Goal: Task Accomplishment & Management: Complete application form

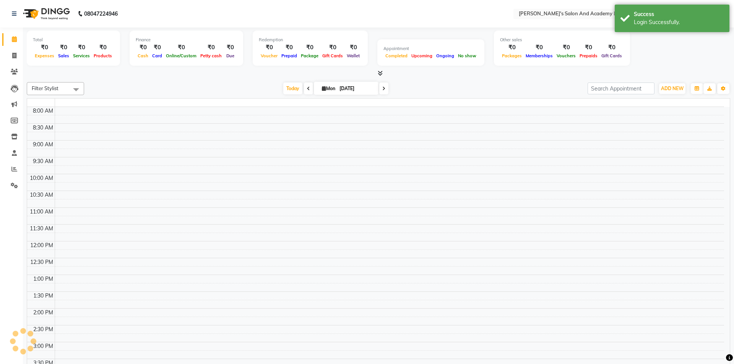
select select "en"
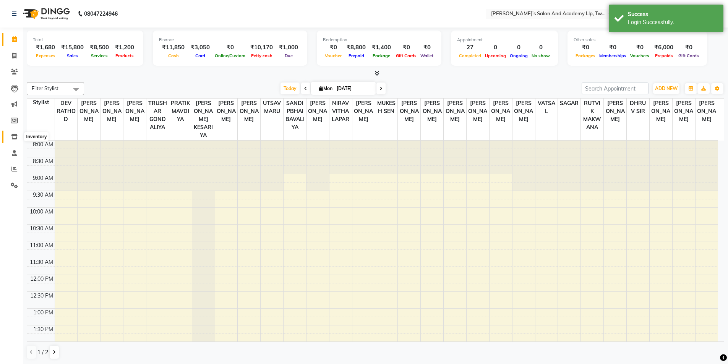
drag, startPoint x: 15, startPoint y: 134, endPoint x: 21, endPoint y: 135, distance: 5.8
click at [16, 135] on icon at bounding box center [14, 137] width 6 height 6
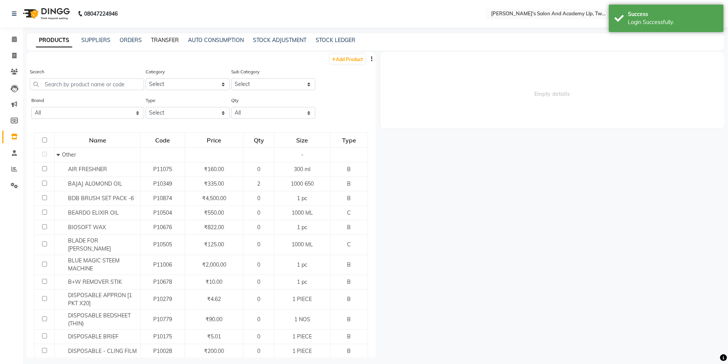
click at [166, 39] on link "TRANSFER" at bounding box center [165, 40] width 28 height 7
select select "sender"
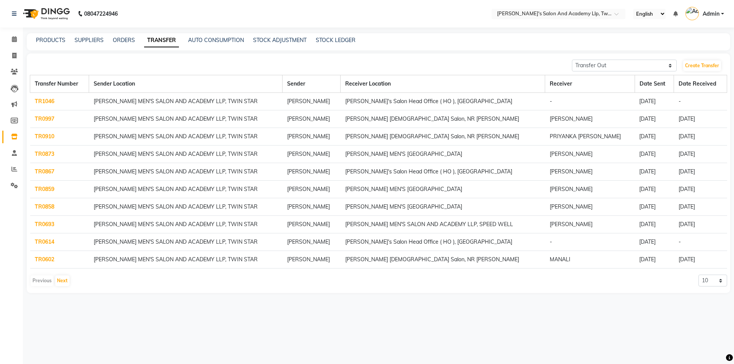
click at [597, 19] on nav "08047224946 Select Location × [PERSON_NAME]'s Salon And Academy Llp, Twin Star …" at bounding box center [367, 14] width 734 height 28
click at [583, 11] on input "text" at bounding box center [550, 15] width 111 height 8
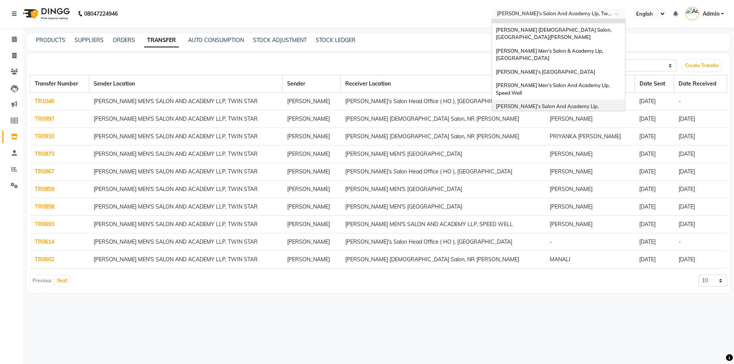
scroll to position [26, 0]
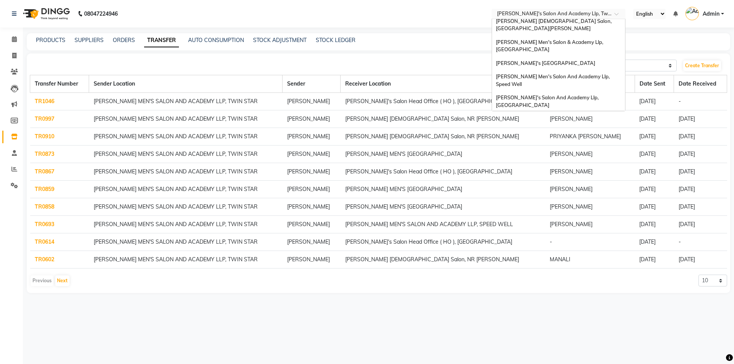
click at [557, 115] on span "[PERSON_NAME]'s Salon Head Office ( Ho ), [GEOGRAPHIC_DATA]" at bounding box center [548, 122] width 104 height 14
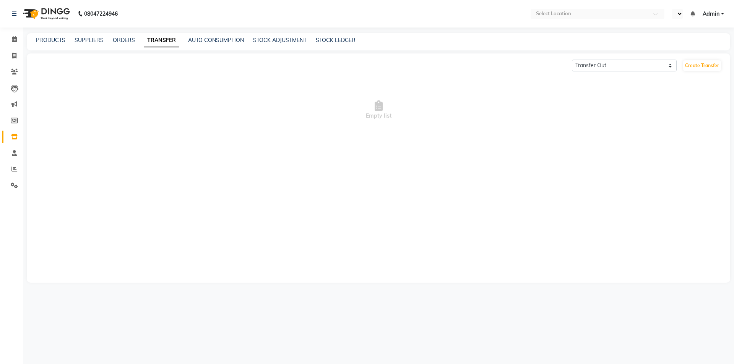
select select "sender"
select select "en"
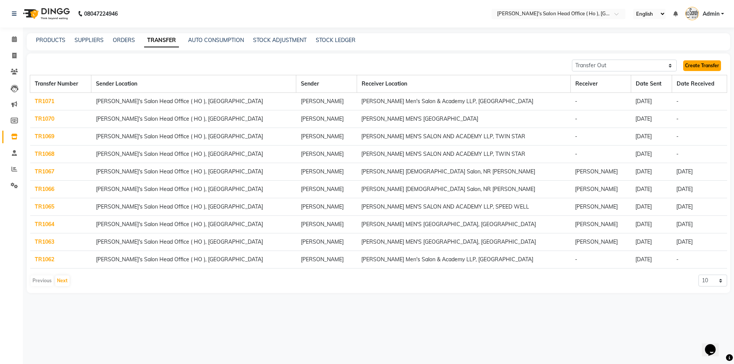
click at [708, 66] on link "Create Transfer" at bounding box center [702, 65] width 38 height 11
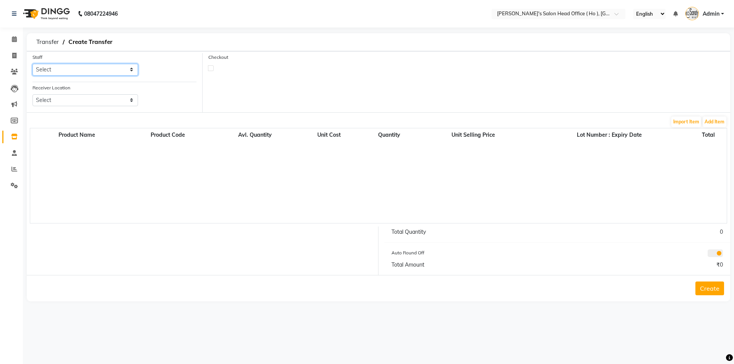
drag, startPoint x: 60, startPoint y: 70, endPoint x: 60, endPoint y: 75, distance: 5.0
click at [60, 70] on select "Select ARYAN SEN Bhim Singh HIRALAL SEN MOHIT CHUDASHAMA SUNNY SEN Umang" at bounding box center [84, 70] width 105 height 12
select select "58746"
click at [32, 64] on select "Select ARYAN SEN Bhim Singh HIRALAL SEN MOHIT CHUDASHAMA SUNNY SEN Umang" at bounding box center [84, 70] width 105 height 12
click at [63, 100] on select "Select Sandy Men's Salon And Academy Llp, Twin Star Elaine Ladies Salon, Nr Bal…" at bounding box center [84, 100] width 105 height 12
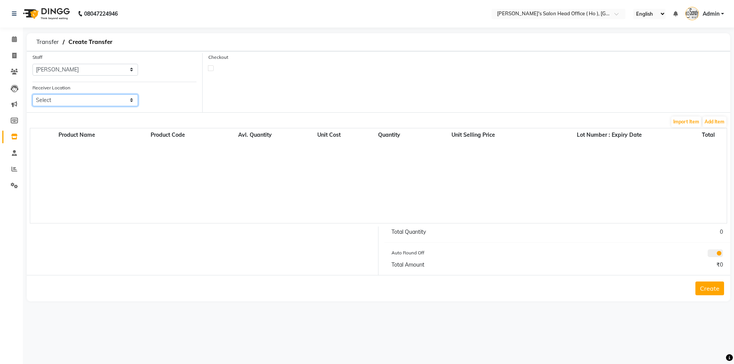
select select "3335"
click at [32, 94] on select "Select Sandy Men's Salon And Academy Llp, Twin Star Elaine Ladies Salon, Nr Bal…" at bounding box center [84, 100] width 105 height 12
click at [720, 121] on button "Add Item" at bounding box center [714, 122] width 24 height 11
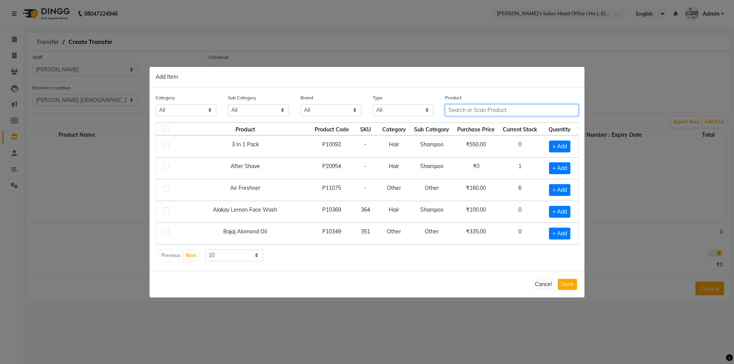
click at [490, 108] on input "text" at bounding box center [511, 110] width 133 height 12
click at [479, 113] on input "text" at bounding box center [511, 110] width 133 height 12
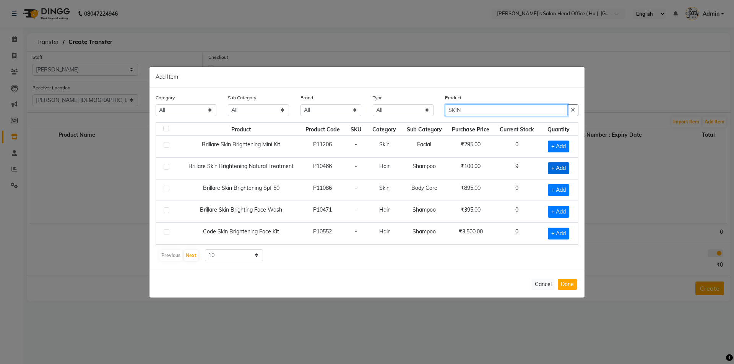
type input "SKIN"
click at [548, 166] on span "+ Add" at bounding box center [558, 168] width 21 height 12
checkbox input "true"
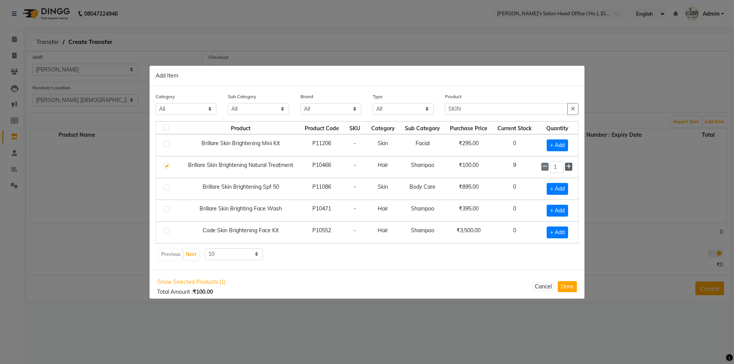
click at [566, 168] on icon at bounding box center [568, 166] width 5 height 5
click at [566, 169] on icon at bounding box center [568, 166] width 5 height 5
type input "4"
drag, startPoint x: 472, startPoint y: 110, endPoint x: 358, endPoint y: 110, distance: 113.9
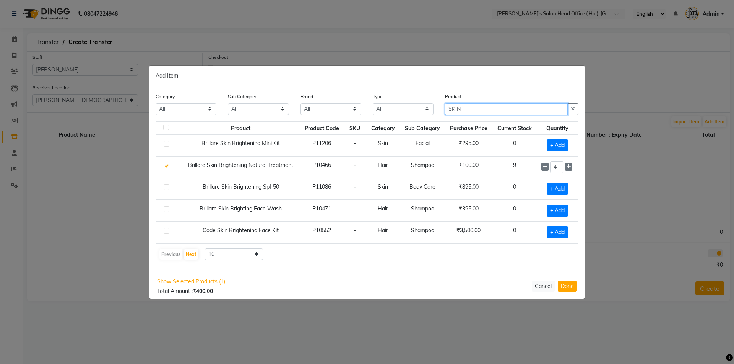
click at [358, 110] on div "Category All Hair Skin Waxing Disposable Threading Hands and Feet Beauty Planet…" at bounding box center [367, 106] width 434 height 29
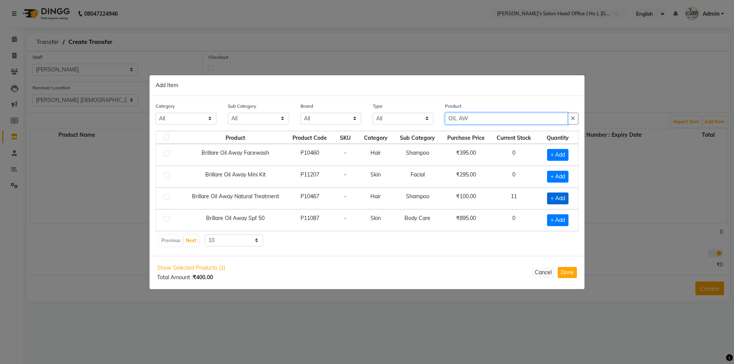
type input "OIL AW"
click at [551, 199] on span "+ Add" at bounding box center [557, 199] width 21 height 12
checkbox input "true"
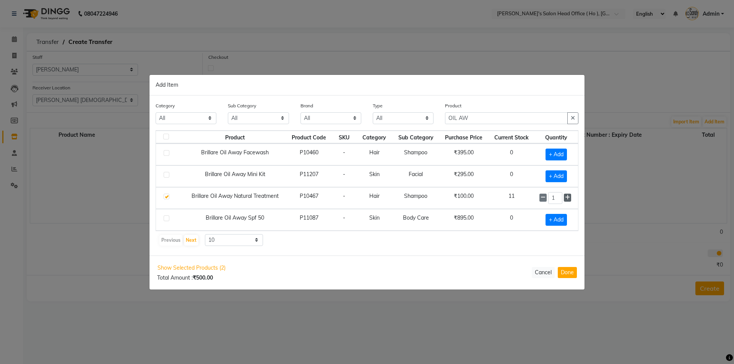
click at [566, 196] on icon at bounding box center [567, 197] width 5 height 5
drag, startPoint x: 566, startPoint y: 196, endPoint x: 565, endPoint y: 200, distance: 4.0
click at [566, 196] on icon at bounding box center [567, 197] width 5 height 5
type input "4"
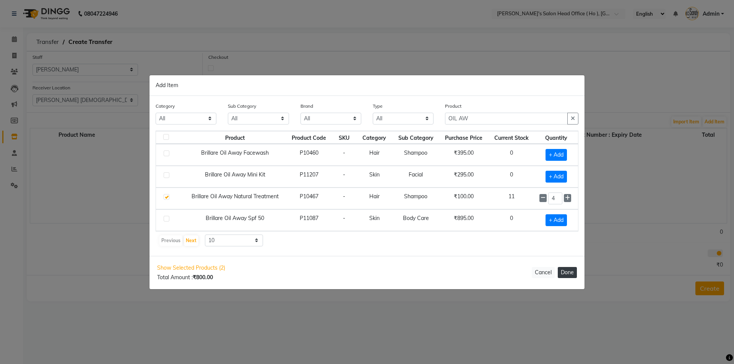
drag, startPoint x: 566, startPoint y: 269, endPoint x: 602, endPoint y: 235, distance: 49.7
click at [566, 270] on button "Done" at bounding box center [567, 272] width 19 height 11
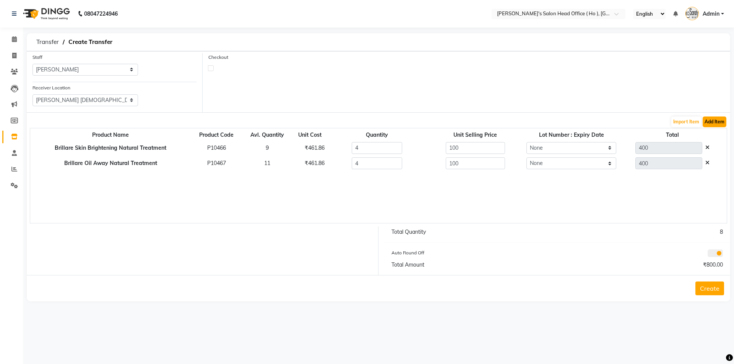
click at [717, 124] on button "Add Item" at bounding box center [714, 122] width 24 height 11
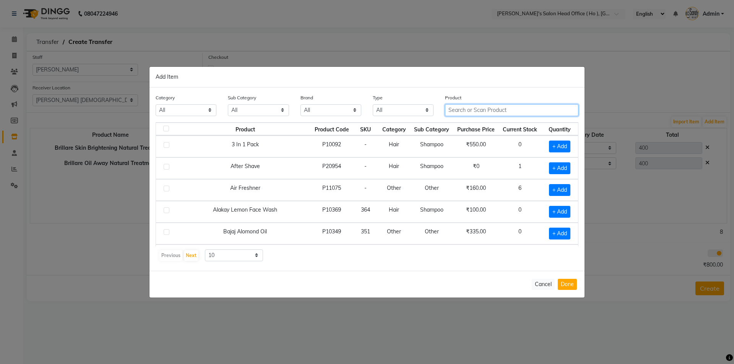
click at [502, 113] on input "text" at bounding box center [511, 110] width 133 height 12
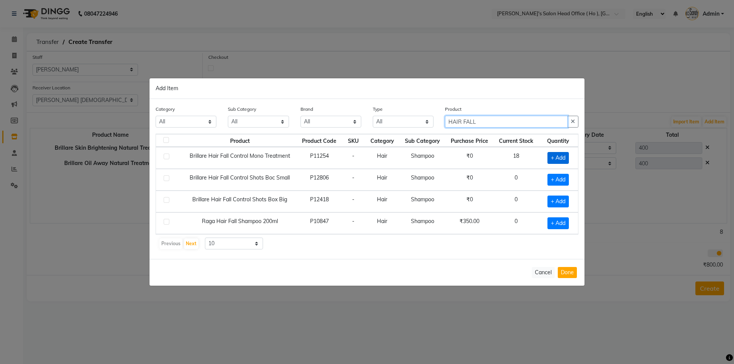
type input "HAIR FALL"
click at [551, 160] on span "+ Add" at bounding box center [557, 158] width 21 height 12
checkbox input "true"
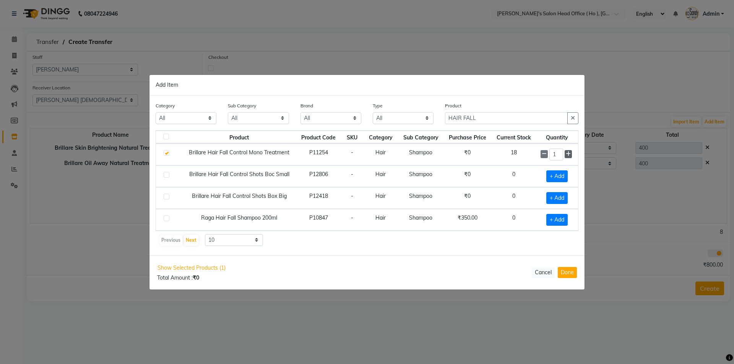
click at [568, 156] on icon at bounding box center [568, 153] width 5 height 5
type input "4"
click at [572, 275] on button "Done" at bounding box center [567, 272] width 19 height 11
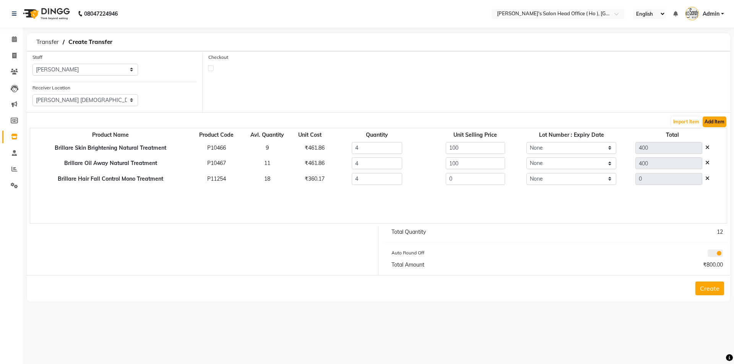
click at [720, 118] on button "Add Item" at bounding box center [714, 122] width 24 height 11
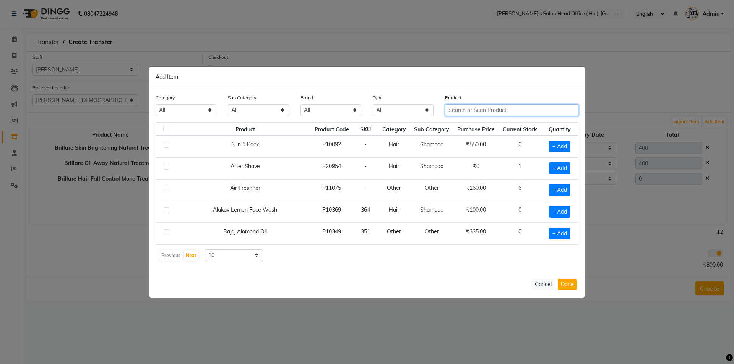
click at [483, 113] on input "text" at bounding box center [511, 110] width 133 height 12
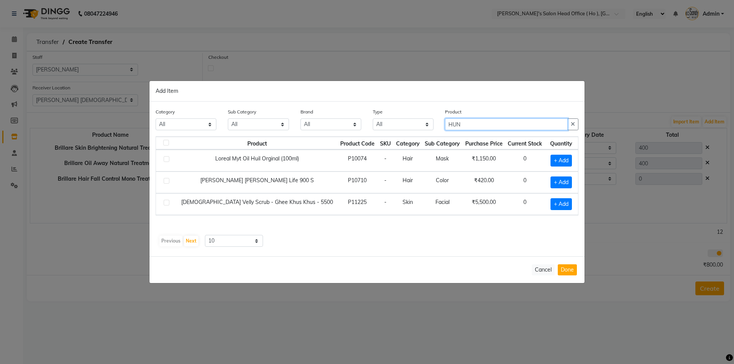
drag, startPoint x: 465, startPoint y: 122, endPoint x: 363, endPoint y: 124, distance: 101.7
click at [363, 124] on div "Category All Hair Skin Waxing Disposable Threading Hands and Feet Beauty Planet…" at bounding box center [367, 122] width 434 height 29
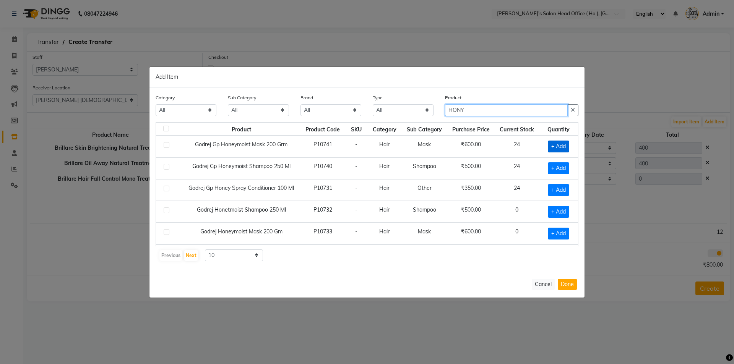
type input "HONY"
click at [558, 152] on span "+ Add" at bounding box center [558, 147] width 21 height 12
checkbox input "true"
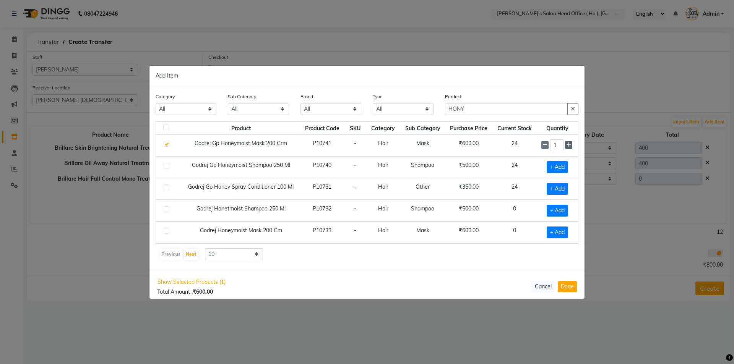
click at [566, 144] on icon at bounding box center [568, 144] width 5 height 5
type input "5"
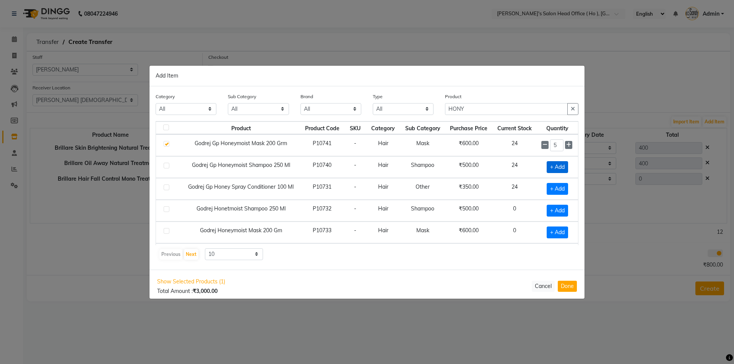
click at [551, 164] on span "+ Add" at bounding box center [556, 167] width 21 height 12
checkbox input "true"
click at [566, 164] on icon at bounding box center [568, 166] width 5 height 5
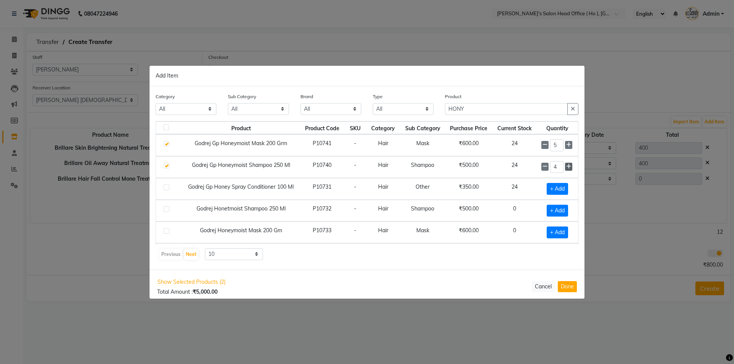
click at [566, 164] on icon at bounding box center [568, 166] width 5 height 5
type input "5"
click at [551, 188] on span "+ Add" at bounding box center [556, 189] width 21 height 12
checkbox input "true"
click at [566, 187] on icon at bounding box center [568, 188] width 5 height 5
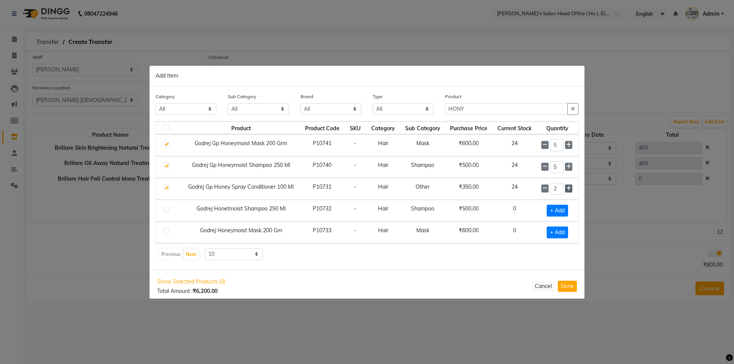
click at [566, 187] on icon at bounding box center [568, 188] width 5 height 5
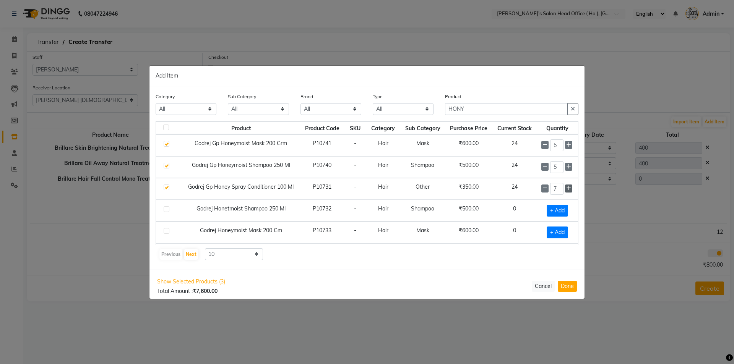
click at [566, 187] on icon at bounding box center [568, 188] width 5 height 5
type input "10"
click at [565, 286] on button "Done" at bounding box center [567, 286] width 19 height 11
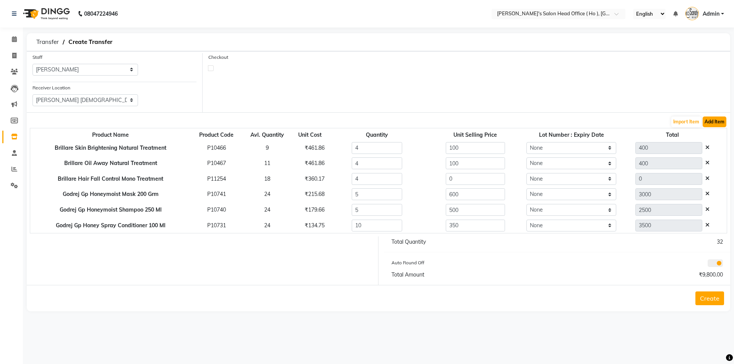
click at [713, 121] on button "Add Item" at bounding box center [714, 122] width 24 height 11
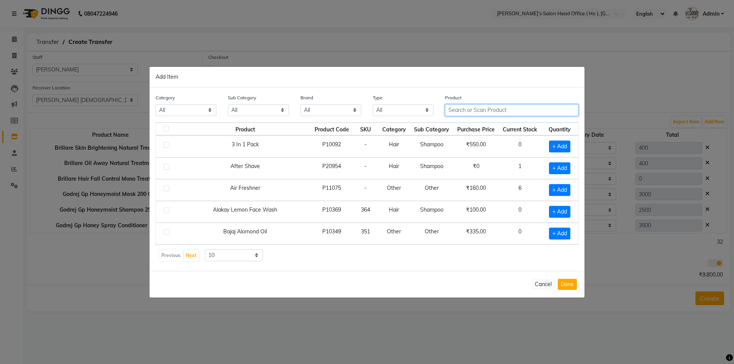
click at [522, 116] on input "text" at bounding box center [511, 110] width 133 height 12
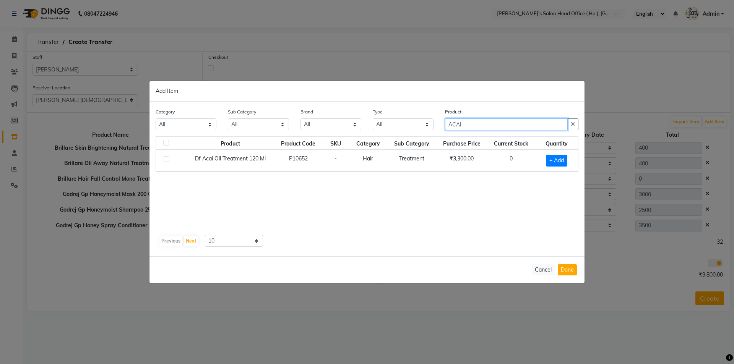
drag, startPoint x: 455, startPoint y: 124, endPoint x: 413, endPoint y: 124, distance: 41.7
click at [413, 124] on div "Category All Hair Skin Waxing Disposable Threading Hands and Feet Beauty Planet…" at bounding box center [367, 122] width 434 height 29
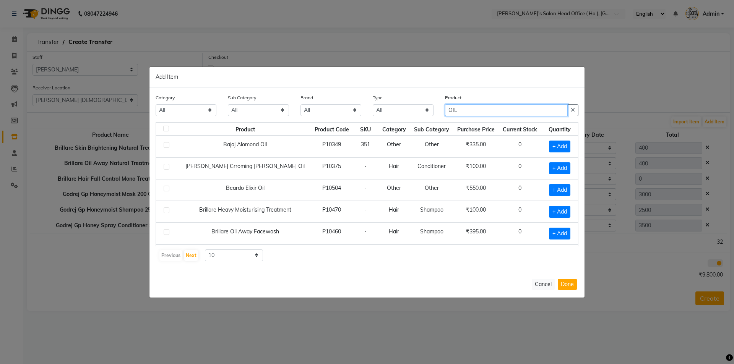
drag, startPoint x: 459, startPoint y: 111, endPoint x: 404, endPoint y: 111, distance: 55.0
click at [404, 111] on div "Category All Hair Skin Waxing Disposable Threading Hands and Feet Beauty Planet…" at bounding box center [367, 108] width 434 height 29
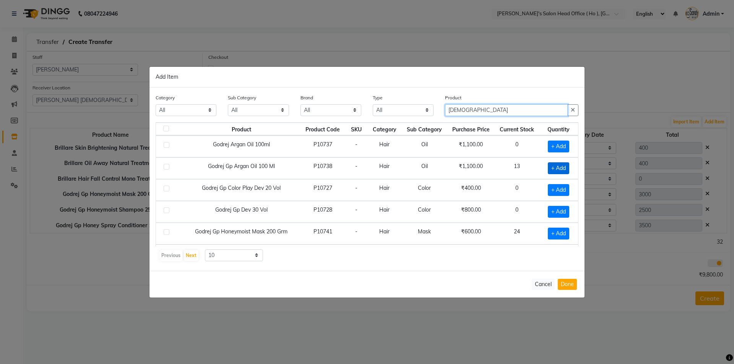
type input "GOD"
click at [559, 169] on span "+ Add" at bounding box center [558, 168] width 21 height 12
checkbox input "true"
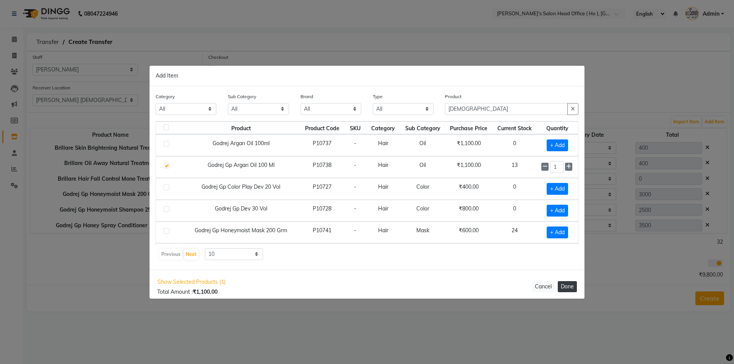
click at [563, 285] on button "Done" at bounding box center [567, 286] width 19 height 11
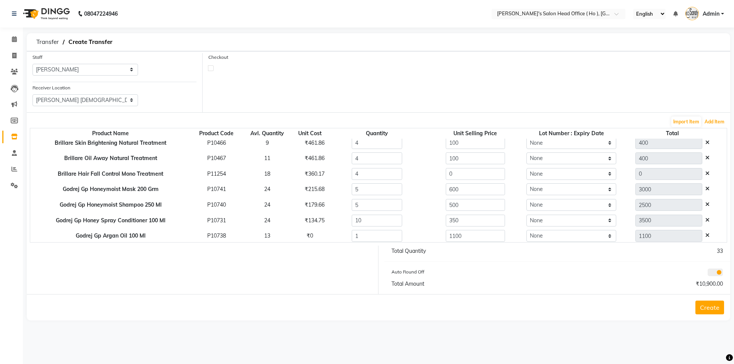
scroll to position [6, 0]
click at [711, 123] on button "Add Item" at bounding box center [714, 122] width 24 height 11
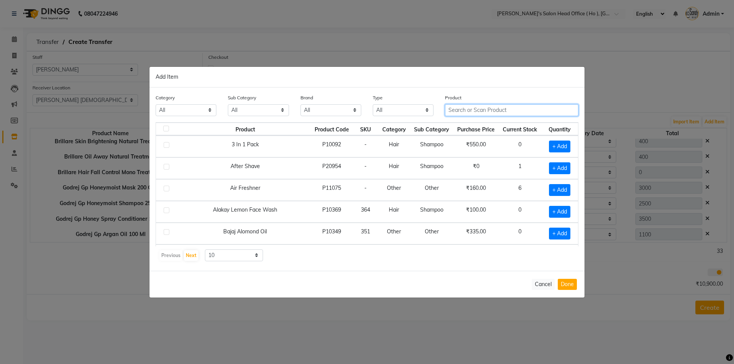
click at [503, 109] on input "text" at bounding box center [511, 110] width 133 height 12
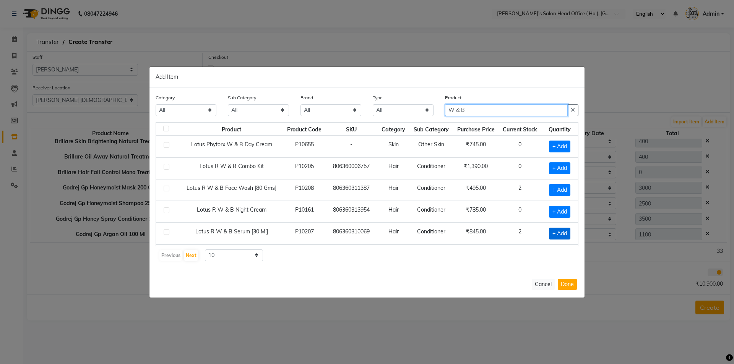
type input "W & B"
click at [560, 232] on span "+ Add" at bounding box center [559, 234] width 21 height 12
checkbox input "true"
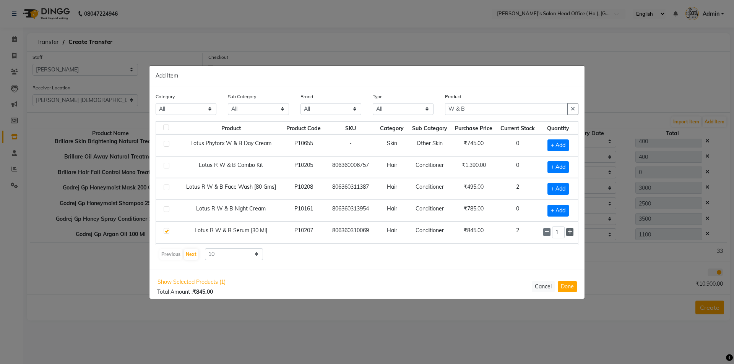
click at [567, 231] on icon at bounding box center [569, 231] width 5 height 5
type input "2"
click at [567, 284] on button "Done" at bounding box center [567, 286] width 19 height 11
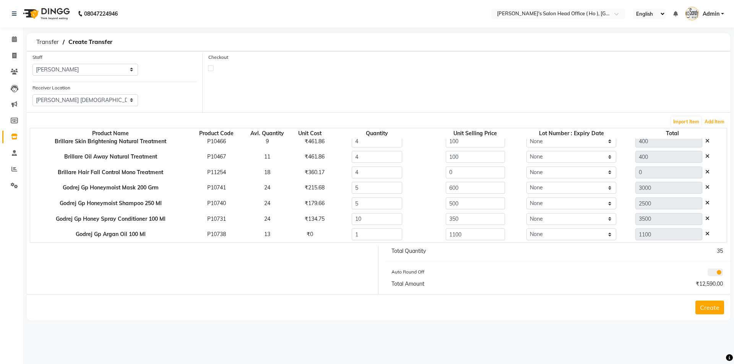
scroll to position [22, 0]
click at [708, 123] on button "Add Item" at bounding box center [714, 122] width 24 height 11
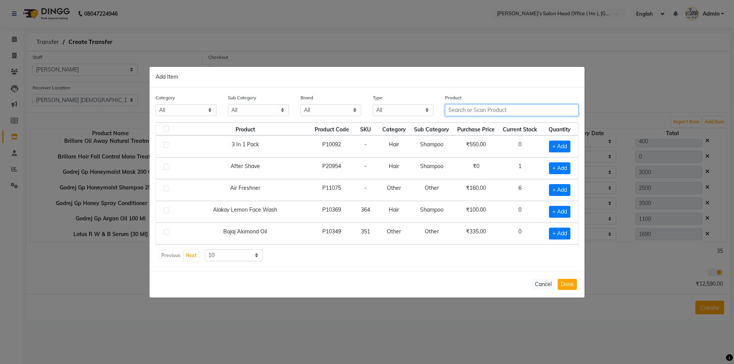
click at [469, 115] on input "text" at bounding box center [511, 110] width 133 height 12
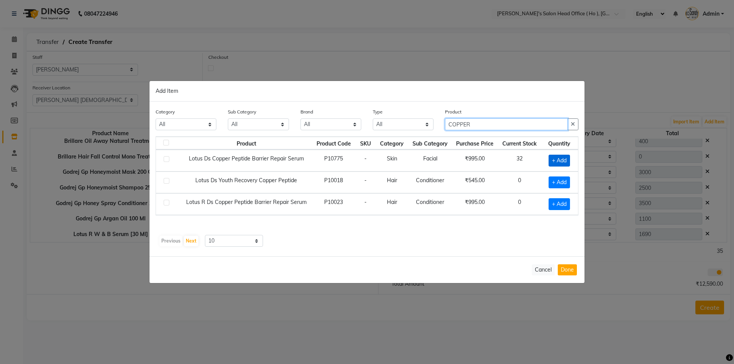
type input "COPPER"
click at [552, 157] on span "+ Add" at bounding box center [558, 161] width 21 height 12
checkbox input "true"
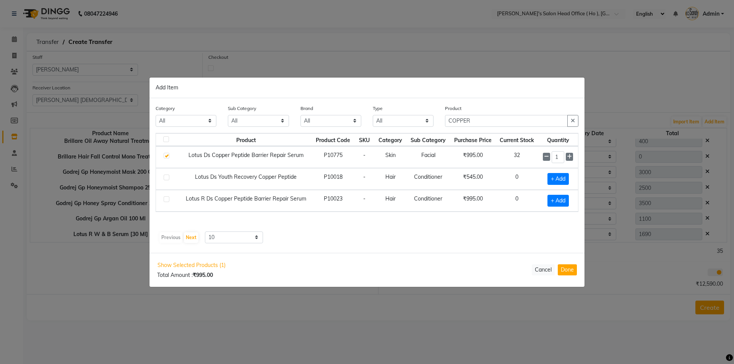
drag, startPoint x: 568, startPoint y: 157, endPoint x: 583, endPoint y: 198, distance: 42.9
click at [567, 158] on icon at bounding box center [569, 156] width 5 height 5
type input "2"
drag, startPoint x: 568, startPoint y: 273, endPoint x: 567, endPoint y: 221, distance: 51.6
click at [567, 273] on button "Done" at bounding box center [567, 269] width 19 height 11
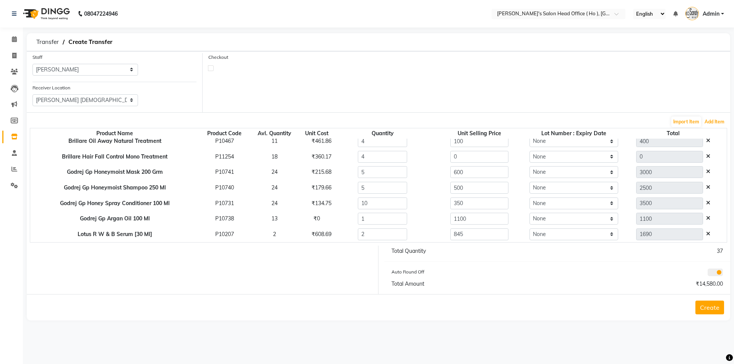
scroll to position [37, 0]
click at [710, 123] on button "Add Item" at bounding box center [714, 122] width 24 height 11
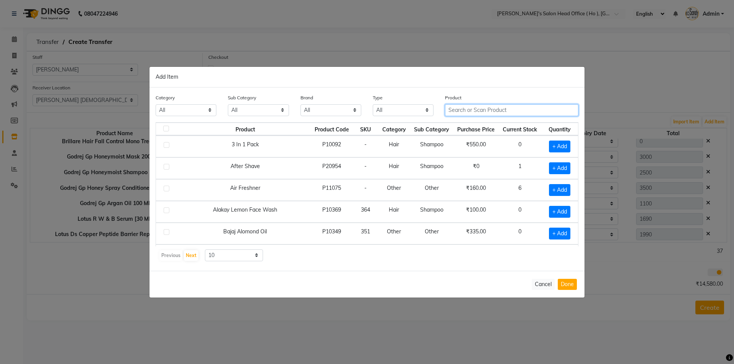
click at [470, 112] on input "text" at bounding box center [511, 110] width 133 height 12
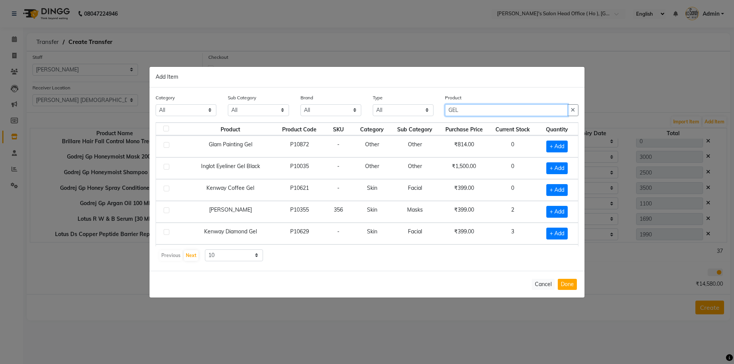
drag, startPoint x: 459, startPoint y: 110, endPoint x: 410, endPoint y: 107, distance: 49.4
click at [410, 107] on div "Category All Hair Skin Waxing Disposable Threading Hands and Feet Beauty Planet…" at bounding box center [367, 108] width 434 height 29
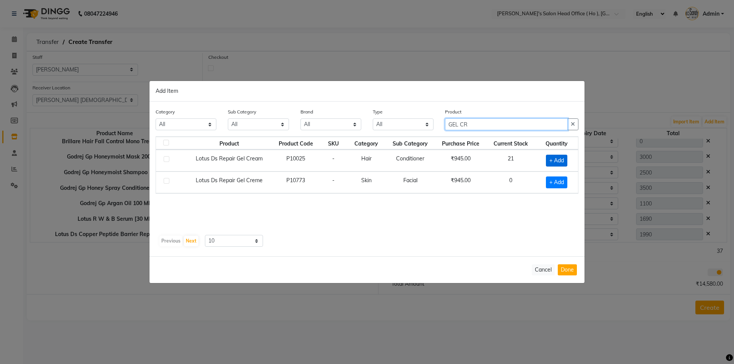
type input "GEL CR"
click at [554, 157] on span "+ Add" at bounding box center [556, 161] width 21 height 12
checkbox input "true"
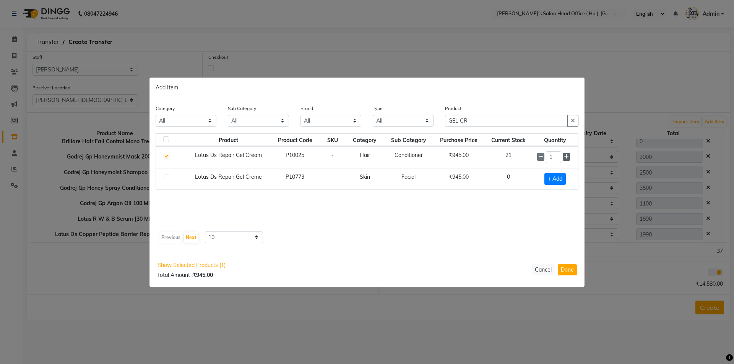
click at [564, 157] on icon at bounding box center [566, 156] width 5 height 5
click at [565, 157] on icon at bounding box center [566, 156] width 5 height 5
type input "5"
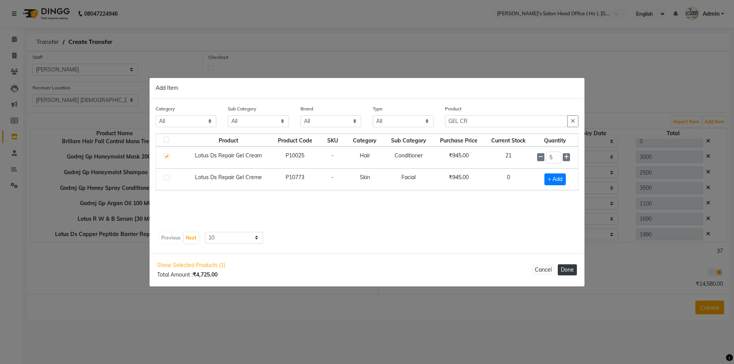
click at [566, 270] on button "Done" at bounding box center [567, 269] width 19 height 11
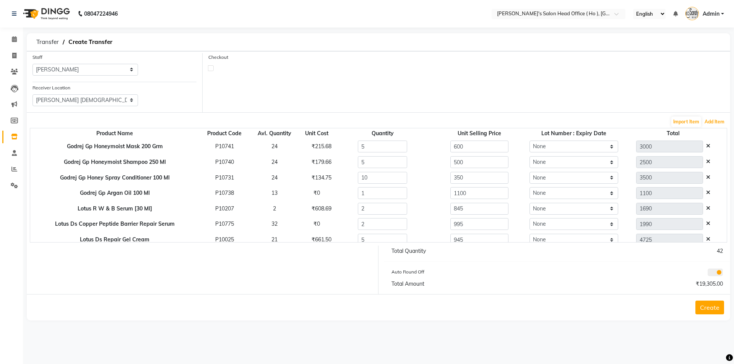
scroll to position [53, 0]
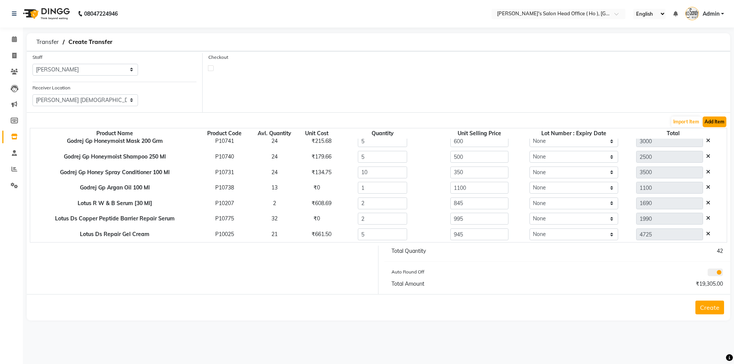
click at [710, 119] on button "Add Item" at bounding box center [714, 122] width 24 height 11
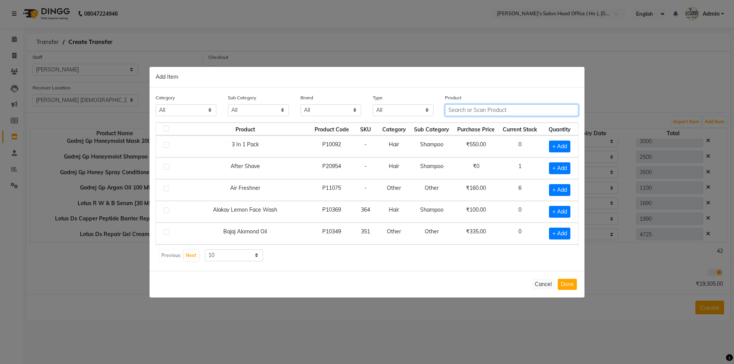
click at [481, 113] on input "text" at bounding box center [511, 110] width 133 height 12
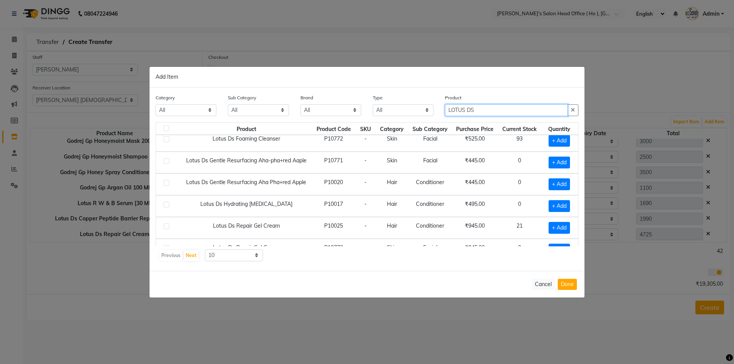
scroll to position [107, 0]
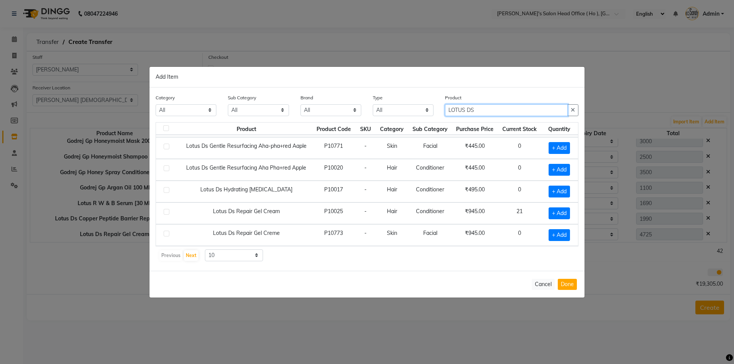
type input "LOTUS DS"
drag, startPoint x: 238, startPoint y: 254, endPoint x: 238, endPoint y: 260, distance: 6.1
click at [238, 255] on select "10 50 100" at bounding box center [234, 256] width 58 height 12
select select "100"
click at [205, 250] on select "10 50 100" at bounding box center [234, 256] width 58 height 12
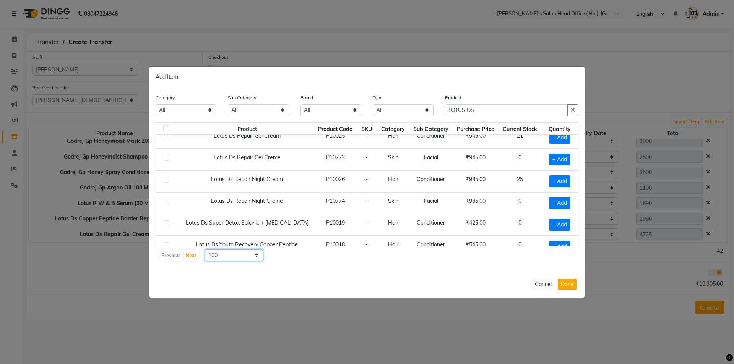
scroll to position [184, 0]
drag, startPoint x: 543, startPoint y: 178, endPoint x: 578, endPoint y: 183, distance: 35.5
click at [549, 179] on span "+ Add" at bounding box center [559, 181] width 21 height 12
checkbox input "true"
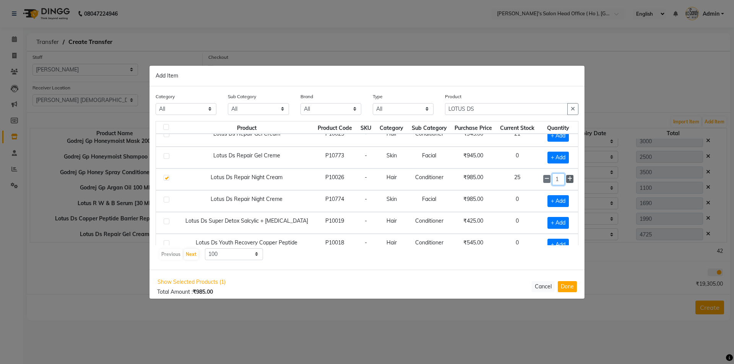
drag, startPoint x: 556, startPoint y: 179, endPoint x: 560, endPoint y: 180, distance: 4.3
click at [556, 179] on input "1" at bounding box center [558, 179] width 13 height 12
click at [566, 180] on span at bounding box center [569, 179] width 7 height 8
click at [567, 180] on icon at bounding box center [569, 178] width 5 height 5
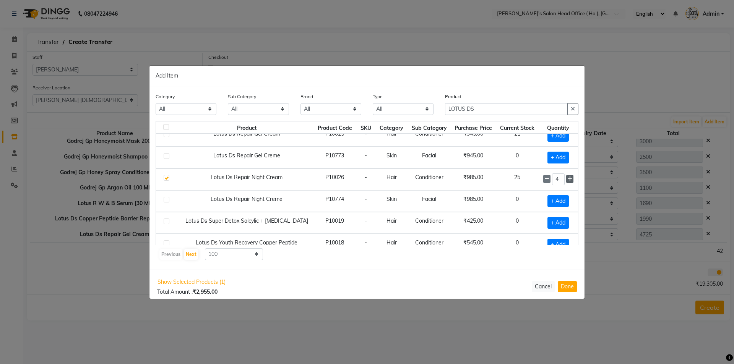
click at [567, 180] on icon at bounding box center [569, 178] width 5 height 5
type input "5"
click at [566, 285] on button "Done" at bounding box center [567, 286] width 19 height 11
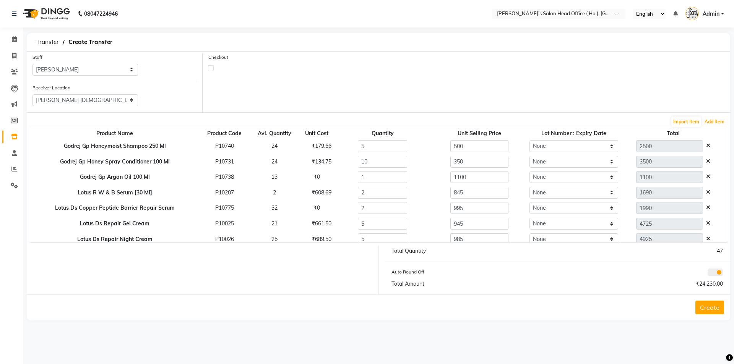
scroll to position [68, 0]
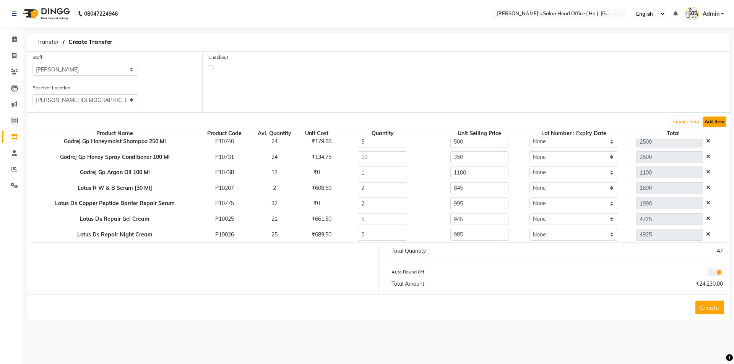
click at [713, 121] on button "Add Item" at bounding box center [714, 122] width 24 height 11
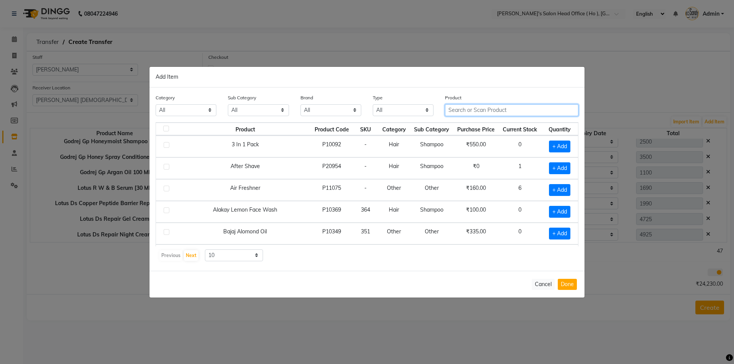
click at [489, 111] on input "text" at bounding box center [511, 110] width 133 height 12
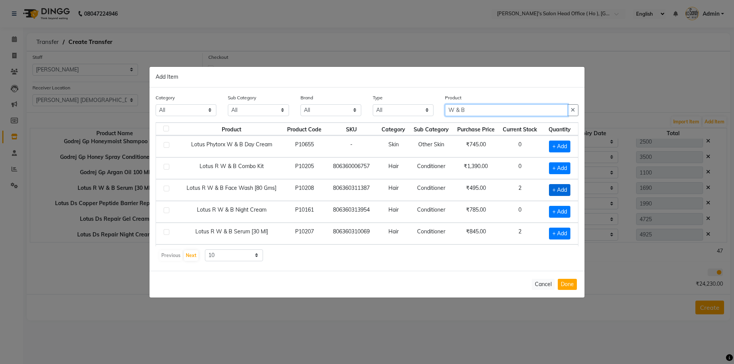
type input "W & B"
click at [550, 189] on span "+ Add" at bounding box center [559, 190] width 21 height 12
checkbox input "true"
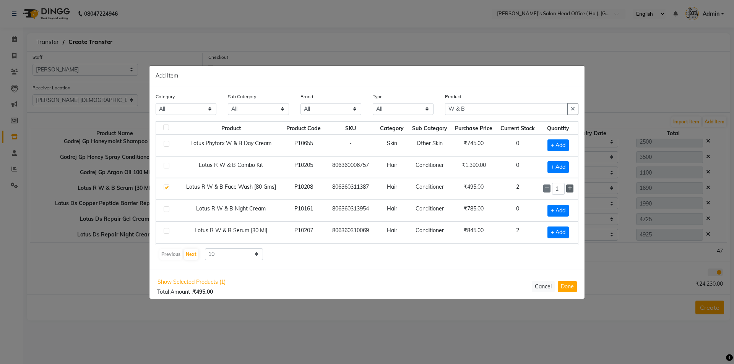
click at [567, 188] on icon at bounding box center [569, 188] width 5 height 5
type input "2"
drag, startPoint x: 565, startPoint y: 289, endPoint x: 584, endPoint y: 237, distance: 55.1
click at [565, 288] on button "Done" at bounding box center [567, 286] width 19 height 11
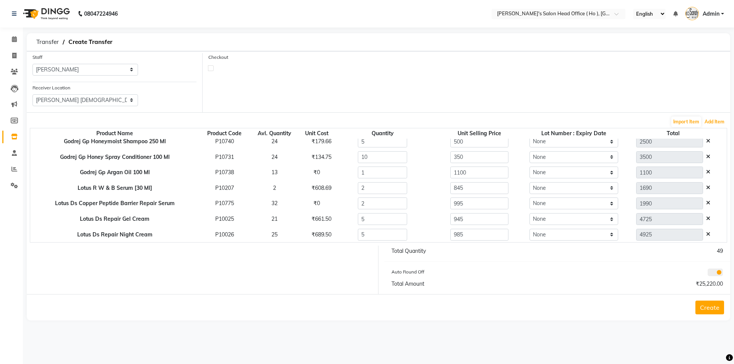
scroll to position [84, 0]
click at [720, 125] on button "Add Item" at bounding box center [714, 122] width 24 height 11
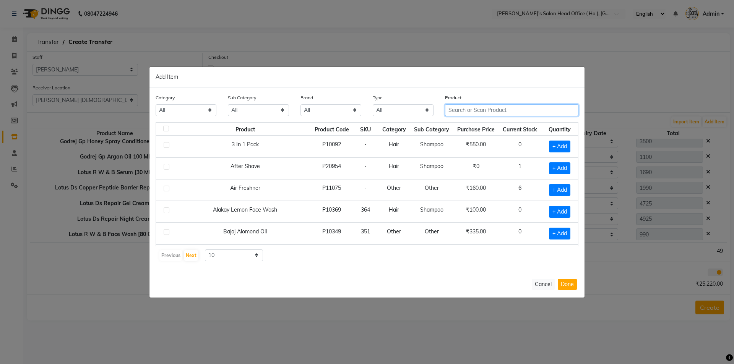
click at [467, 114] on input "text" at bounding box center [511, 110] width 133 height 12
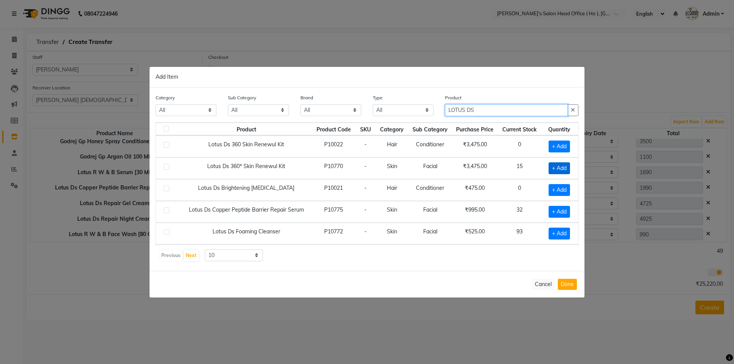
type input "LOTUS DS"
click at [555, 168] on span "+ Add" at bounding box center [558, 168] width 21 height 12
checkbox input "true"
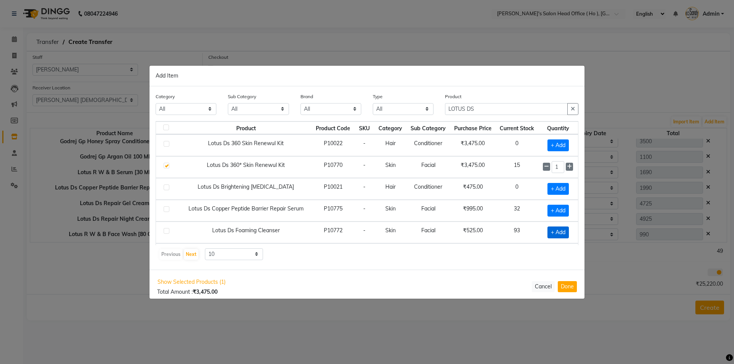
click at [553, 234] on span "+ Add" at bounding box center [557, 233] width 21 height 12
checkbox input "true"
click at [567, 232] on icon at bounding box center [569, 231] width 5 height 5
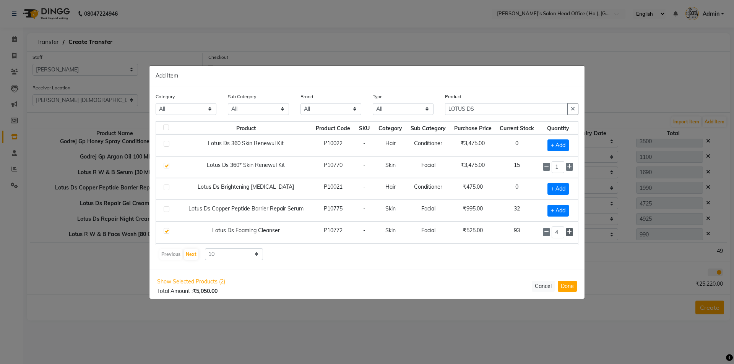
click at [567, 232] on icon at bounding box center [569, 231] width 5 height 5
type input "5"
click at [570, 289] on button "Done" at bounding box center [567, 286] width 19 height 11
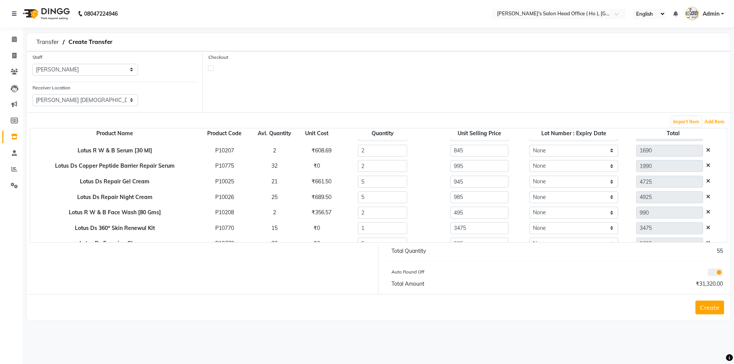
scroll to position [115, 0]
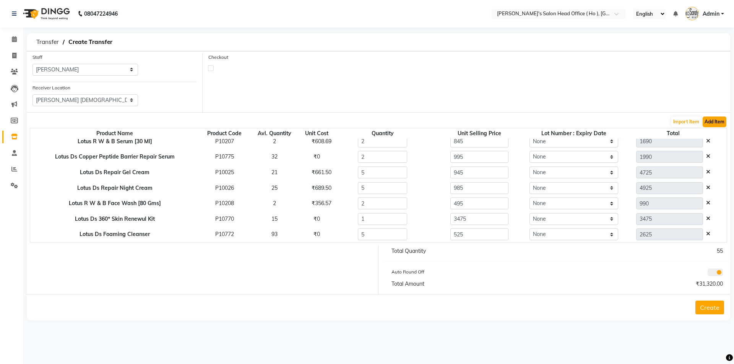
click at [718, 122] on button "Add Item" at bounding box center [714, 122] width 24 height 11
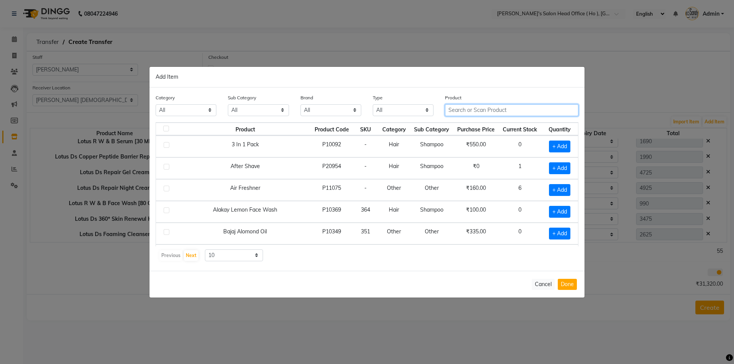
click at [480, 112] on input "text" at bounding box center [511, 110] width 133 height 12
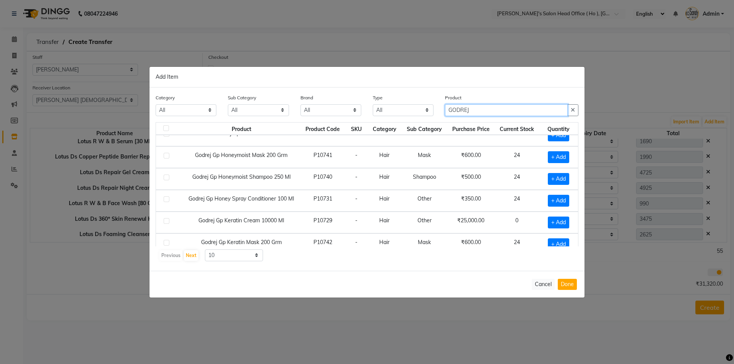
scroll to position [107, 0]
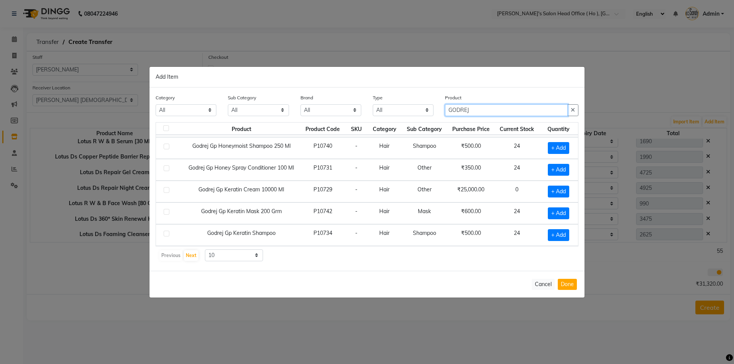
drag, startPoint x: 479, startPoint y: 111, endPoint x: 312, endPoint y: 109, distance: 167.4
click at [315, 110] on div "Category All Hair Skin Waxing Disposable Threading Hands and Feet Beauty Planet…" at bounding box center [367, 108] width 434 height 29
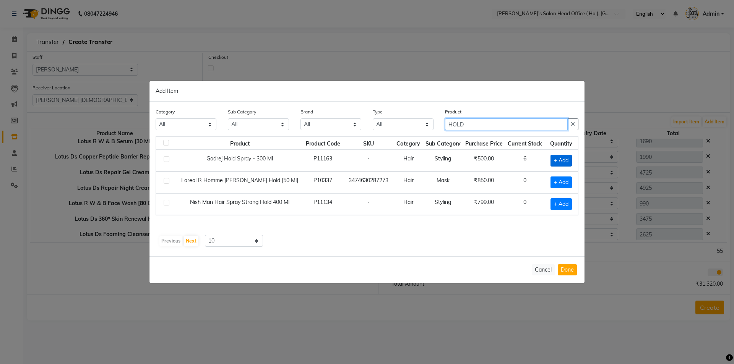
type input "HOLD"
click at [555, 157] on span "+ Add" at bounding box center [560, 161] width 21 height 12
checkbox input "true"
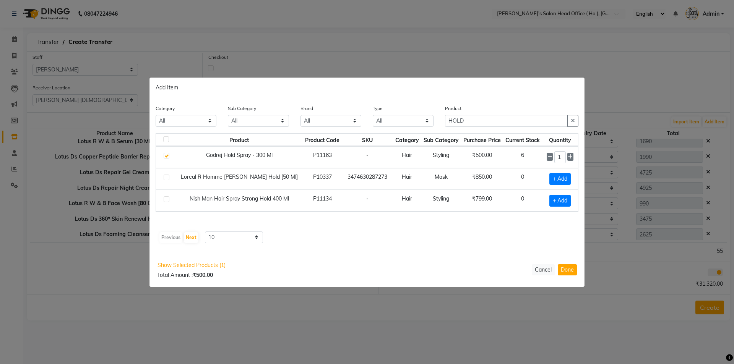
drag, startPoint x: 567, startPoint y: 157, endPoint x: 572, endPoint y: 167, distance: 10.8
click at [569, 159] on icon at bounding box center [569, 156] width 5 height 5
type input "2"
click at [567, 270] on button "Done" at bounding box center [567, 269] width 19 height 11
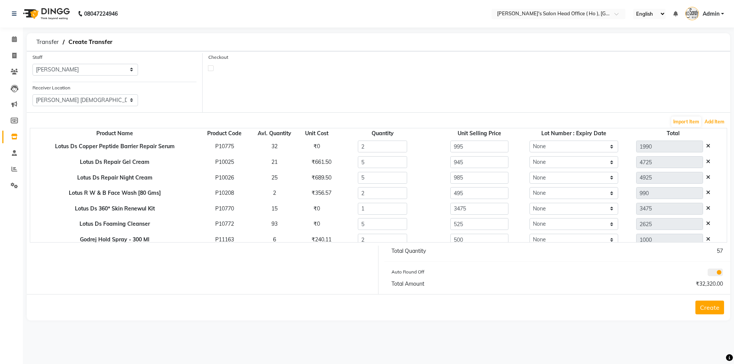
scroll to position [131, 0]
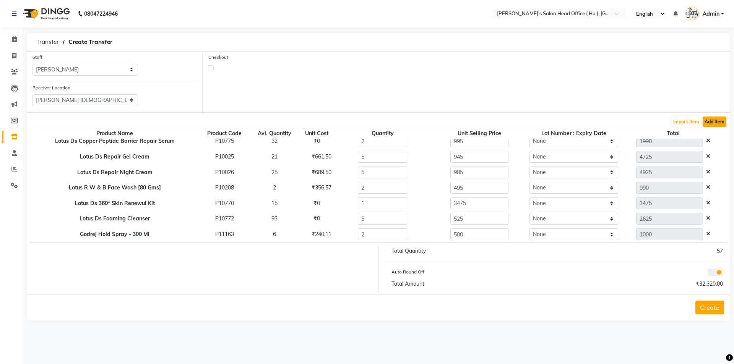
click at [709, 121] on button "Add Item" at bounding box center [714, 122] width 24 height 11
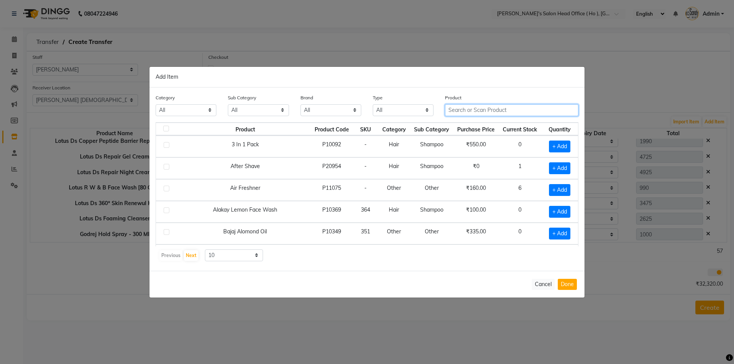
click at [475, 113] on input "text" at bounding box center [511, 110] width 133 height 12
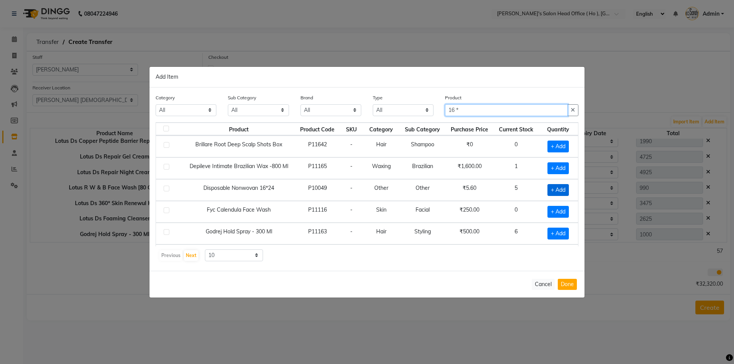
type input "16 *"
click at [559, 191] on span "+ Add" at bounding box center [557, 190] width 21 height 12
checkbox input "true"
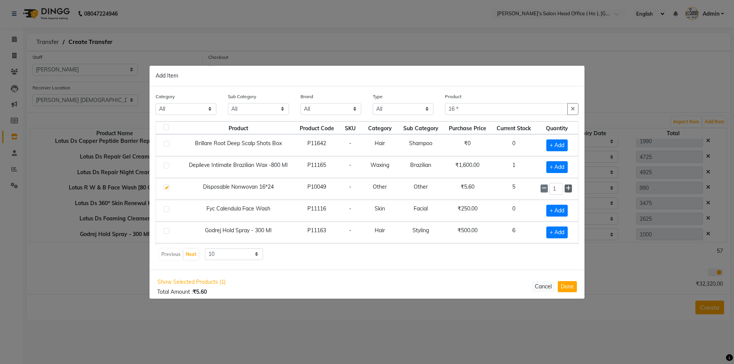
click at [566, 190] on icon at bounding box center [568, 188] width 5 height 5
click at [541, 190] on icon at bounding box center [543, 188] width 5 height 5
type input "2"
click at [564, 283] on button "Done" at bounding box center [567, 286] width 19 height 11
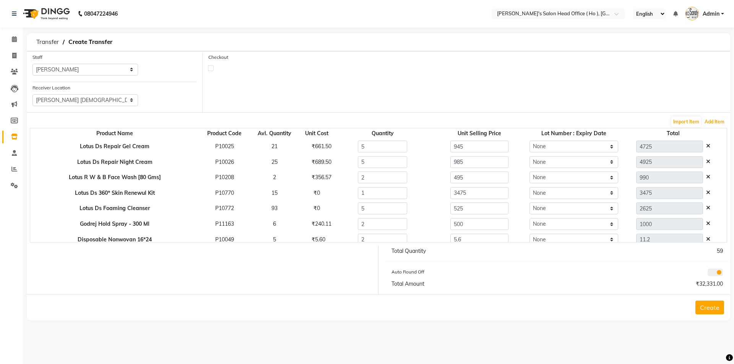
scroll to position [146, 0]
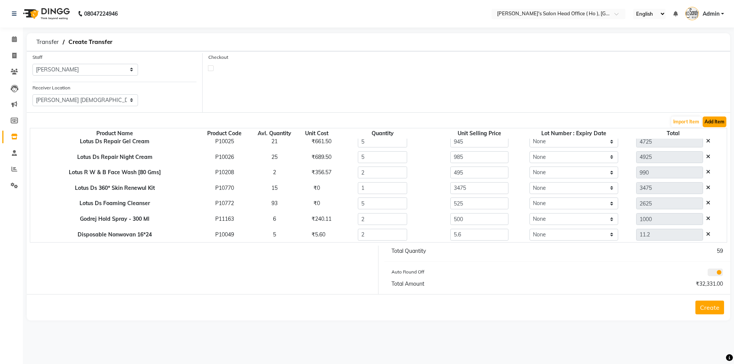
click at [709, 123] on button "Add Item" at bounding box center [714, 122] width 24 height 11
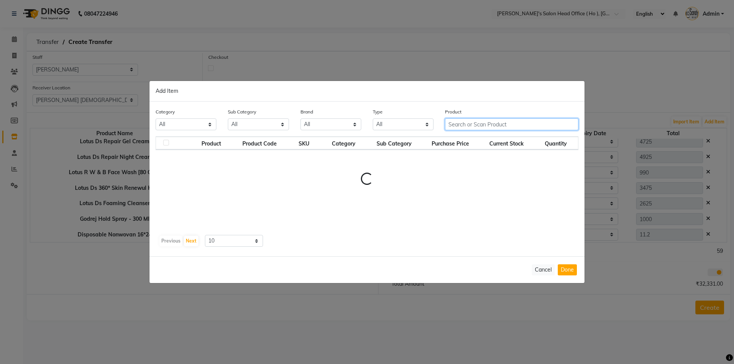
click at [480, 119] on div "Product" at bounding box center [511, 122] width 145 height 29
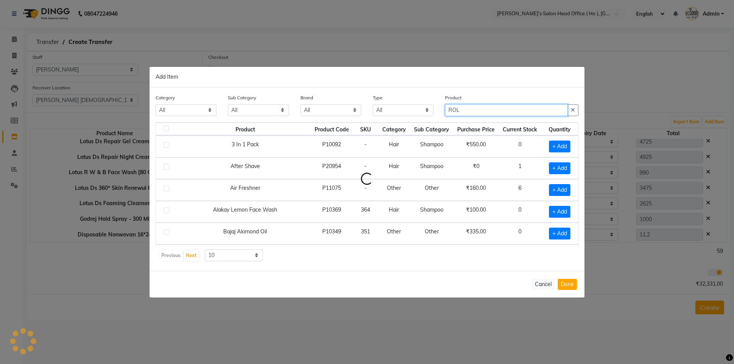
type input "ROLL"
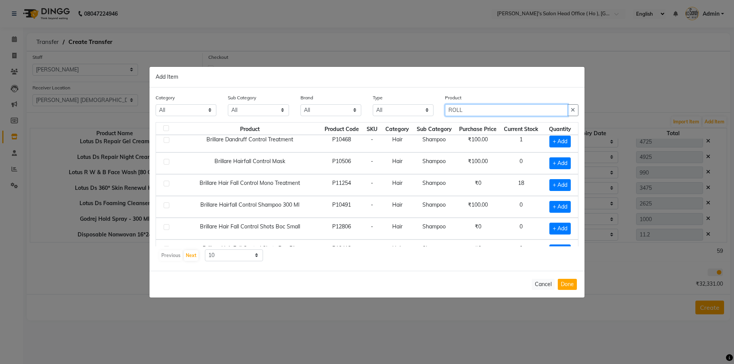
scroll to position [107, 0]
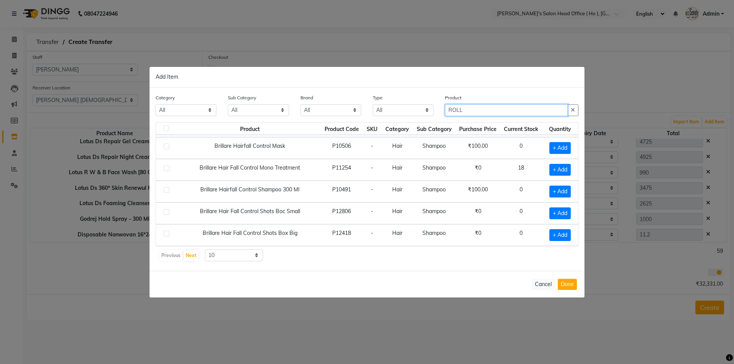
drag, startPoint x: 459, startPoint y: 110, endPoint x: 363, endPoint y: 110, distance: 95.9
click at [363, 110] on div "Category All Hair Skin Waxing Disposable Threading Hands and Feet Beauty Planet…" at bounding box center [367, 108] width 434 height 29
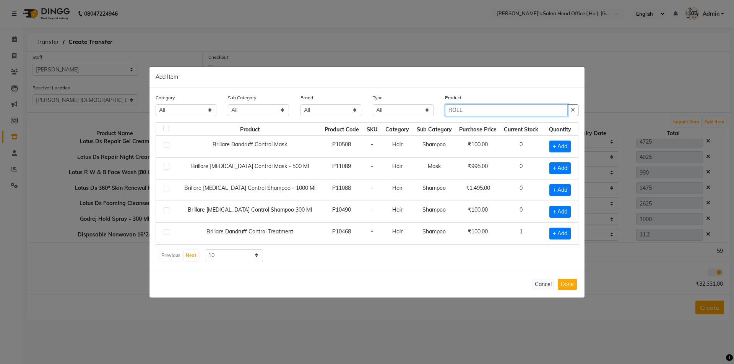
click at [389, 115] on div "Category All Hair Skin Waxing Disposable Threading Hands and Feet Beauty Planet…" at bounding box center [367, 108] width 434 height 29
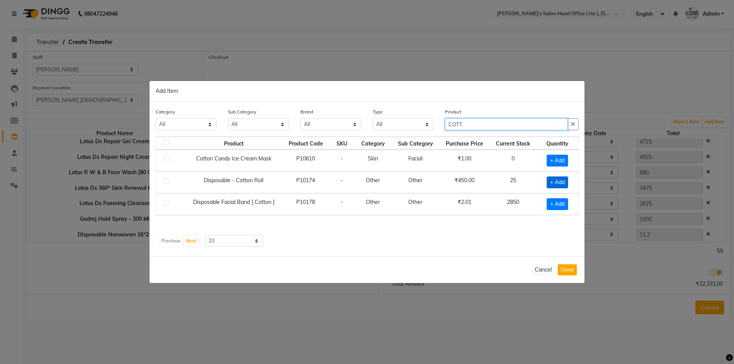
type input "COTT"
click at [562, 182] on span "+ Add" at bounding box center [556, 183] width 21 height 12
checkbox input "true"
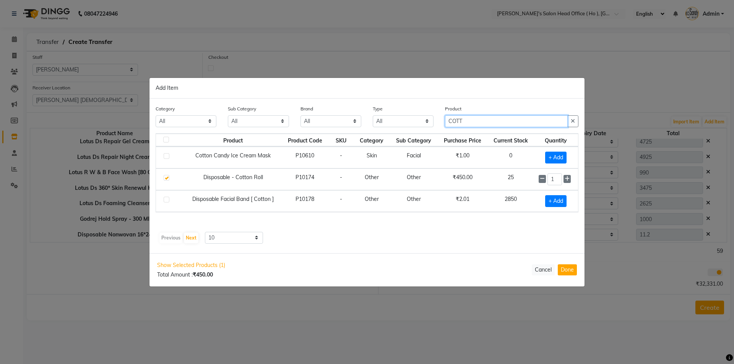
drag, startPoint x: 463, startPoint y: 121, endPoint x: 400, endPoint y: 120, distance: 63.1
click at [400, 120] on div "Category All Hair Skin Waxing Disposable Threading Hands and Feet Beauty Planet…" at bounding box center [367, 119] width 434 height 29
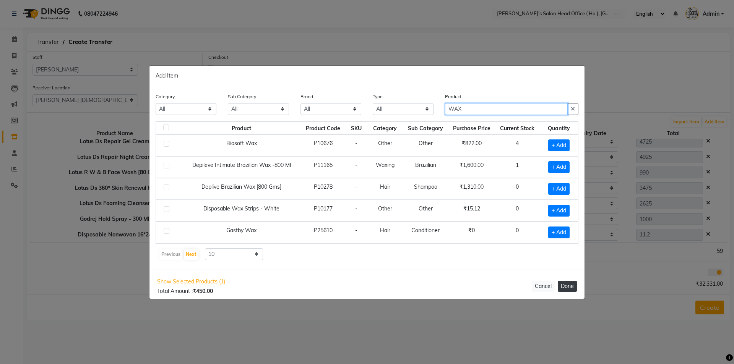
type input "WAX"
click at [573, 285] on button "Done" at bounding box center [567, 286] width 19 height 11
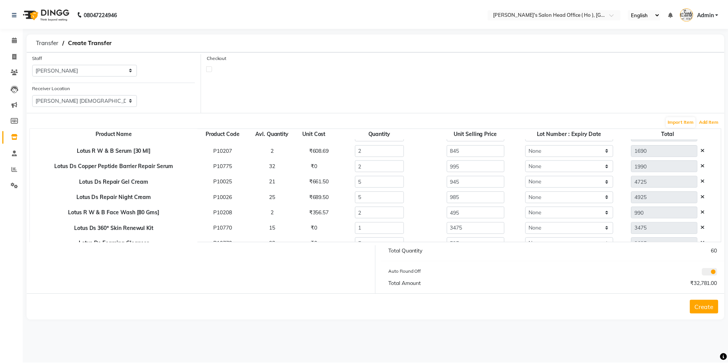
scroll to position [162, 0]
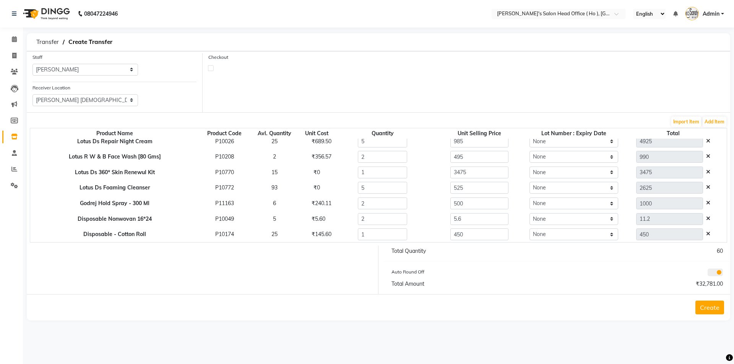
click at [705, 299] on div "Create" at bounding box center [378, 307] width 703 height 26
click at [704, 304] on button "Create" at bounding box center [709, 308] width 29 height 14
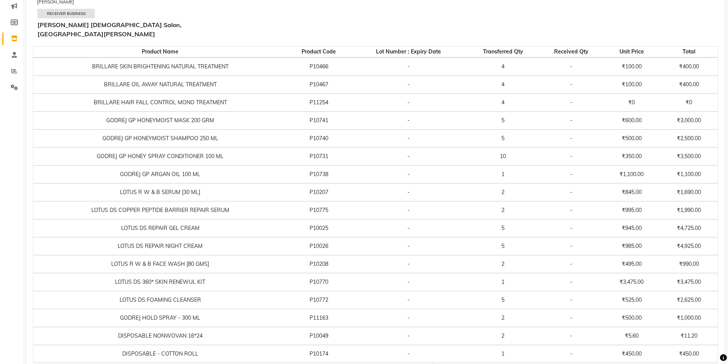
scroll to position [154, 0]
